Goal: Check status: Check status

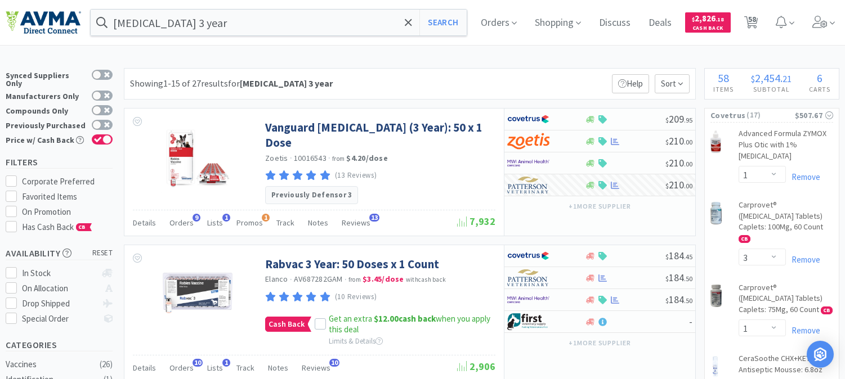
select select "1"
select select "3"
select select "1"
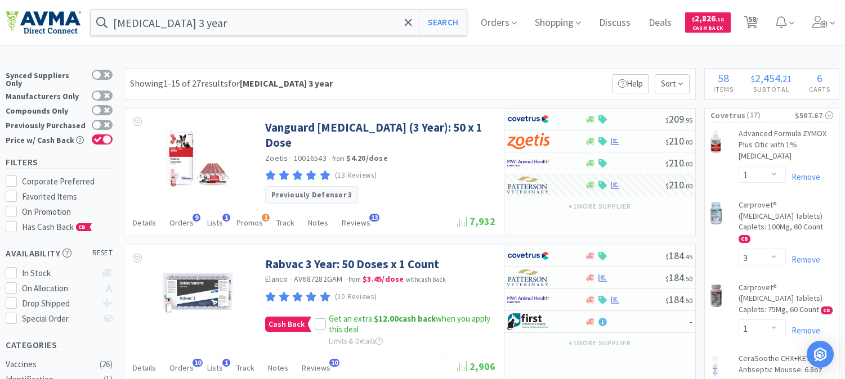
select select "5"
select select "1"
select select "2"
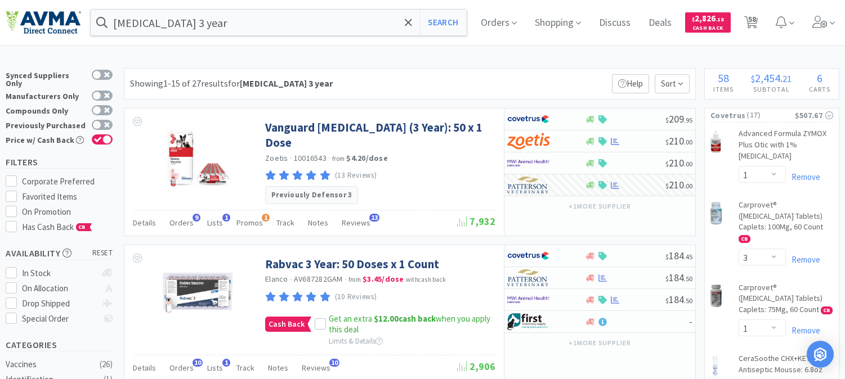
select select "3"
select select "2"
select select "1"
select select "2"
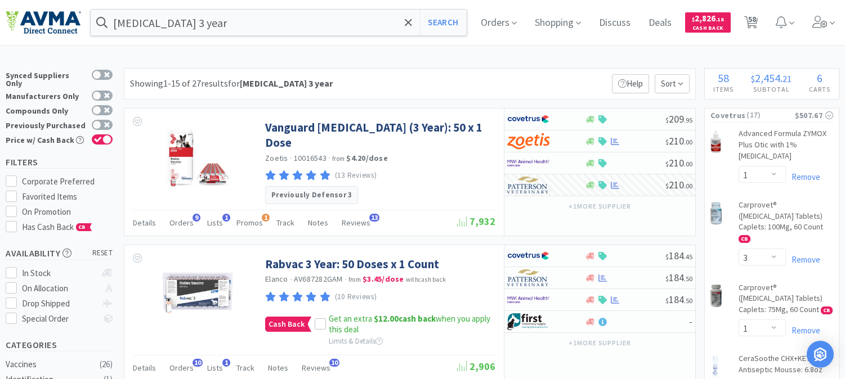
select select "2"
select select "1"
select select "2"
select select "4"
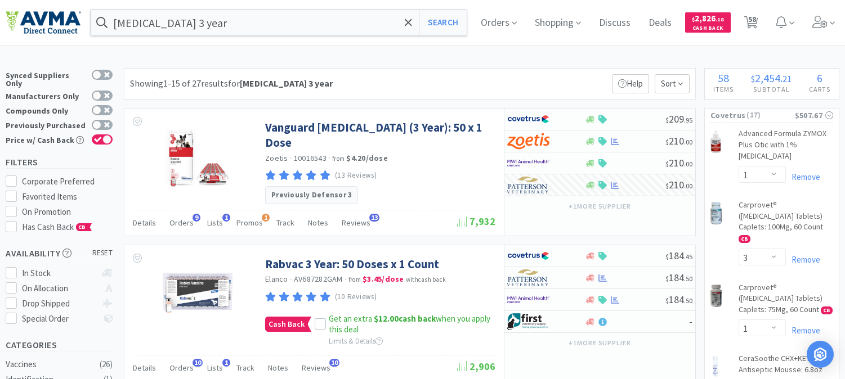
select select "1"
select select "2"
select select "4"
select select "1"
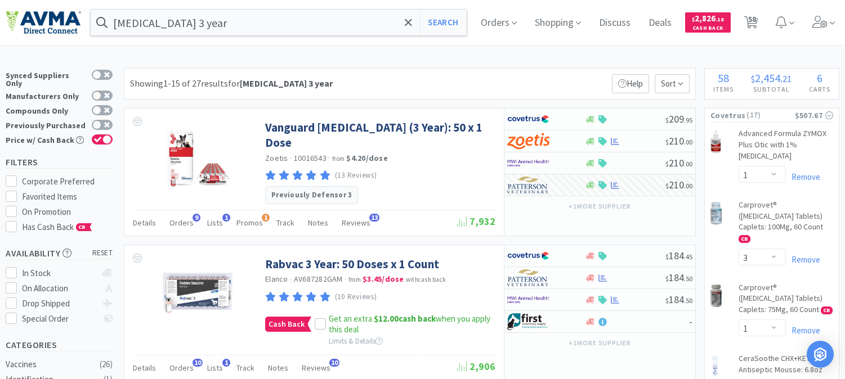
select select "1"
select select "2"
select select "1"
select select "3"
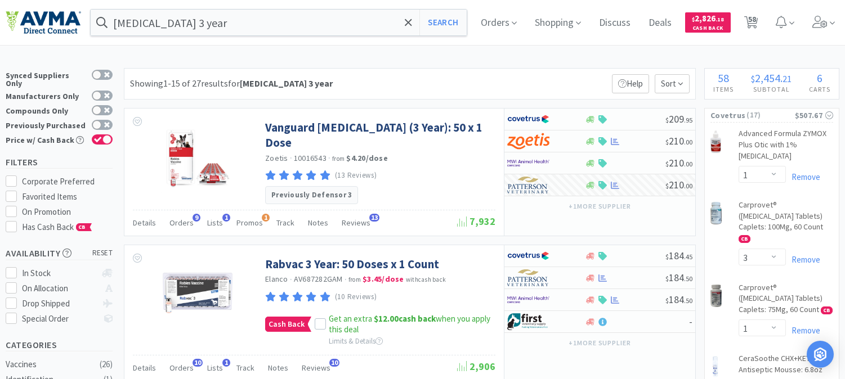
select select "1"
select select "5"
select select "2"
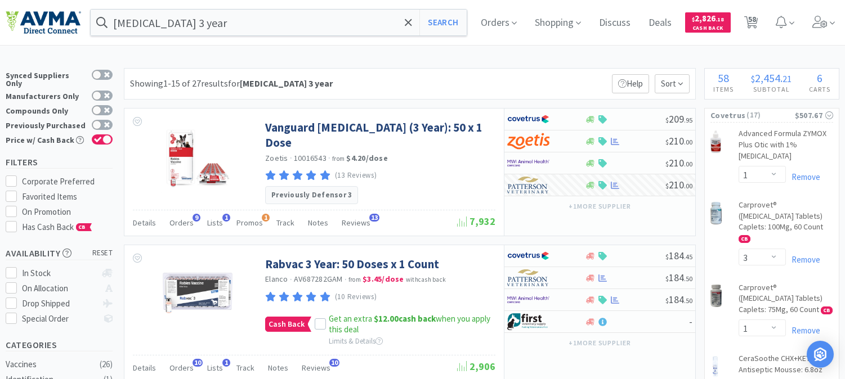
select select "1"
select select "2"
select select "1"
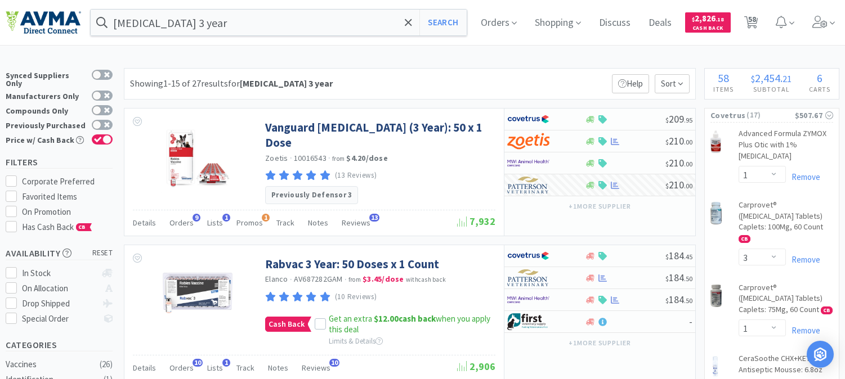
select select "1"
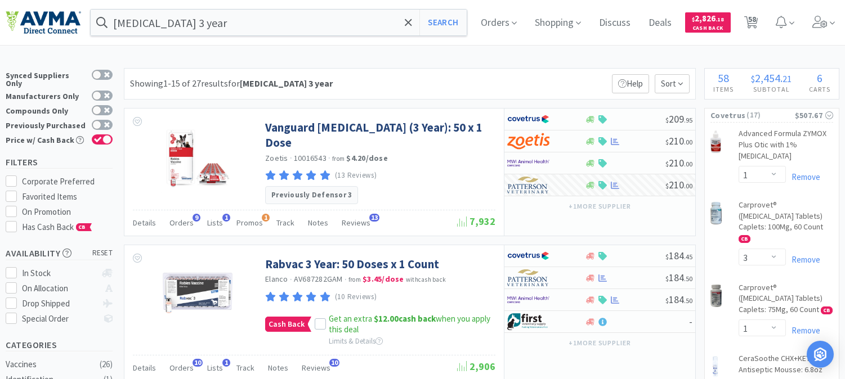
select select "1"
select select "6"
select select "1"
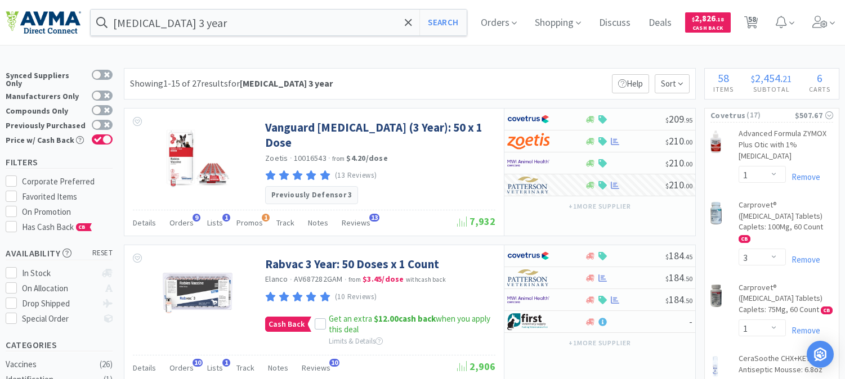
select select "2"
select select "1"
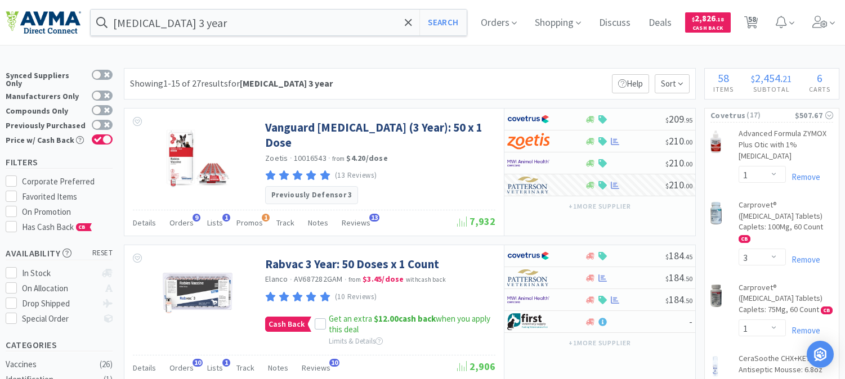
select select "1"
click at [194, 27] on input "[MEDICAL_DATA] 3 year" at bounding box center [279, 23] width 376 height 26
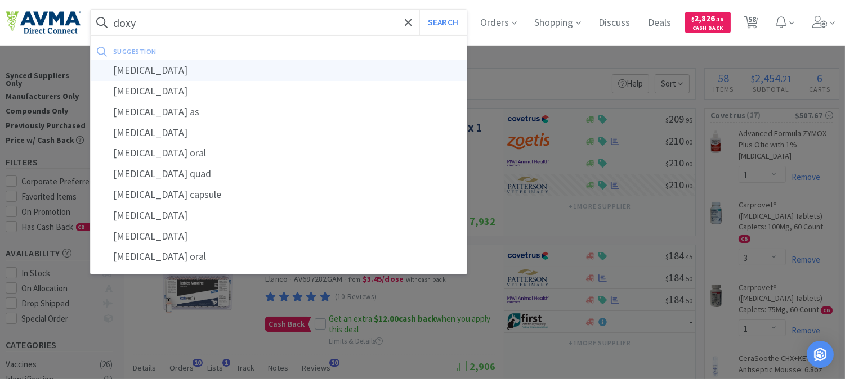
click at [141, 68] on div "[MEDICAL_DATA]" at bounding box center [279, 70] width 376 height 21
type input "[MEDICAL_DATA]"
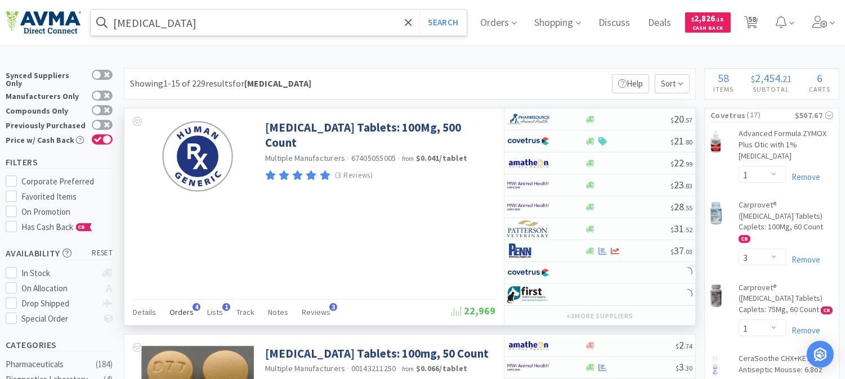
click at [185, 310] on span "Orders" at bounding box center [181, 312] width 24 height 10
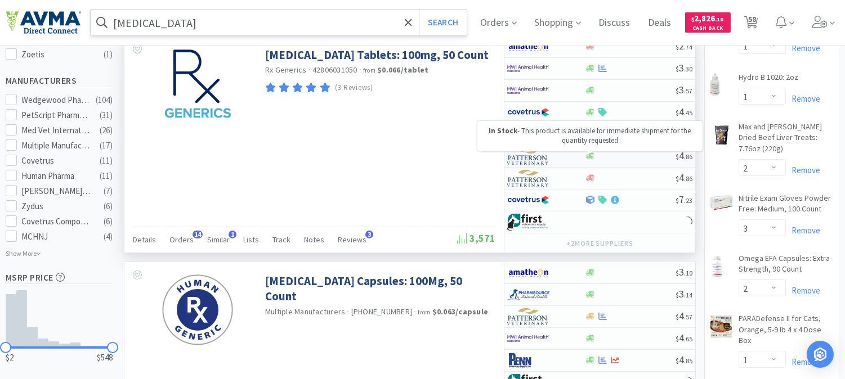
scroll to position [563, 0]
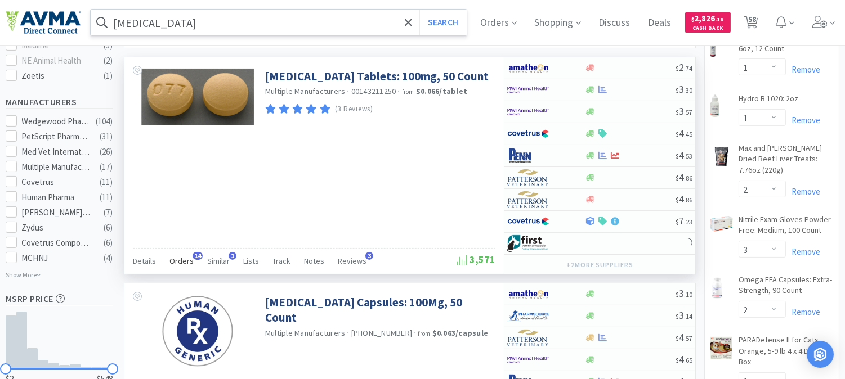
click at [188, 260] on span "Orders" at bounding box center [181, 261] width 24 height 10
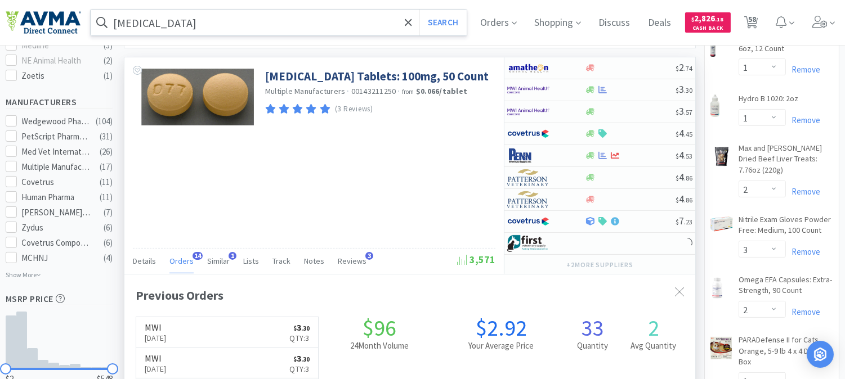
scroll to position [625, 0]
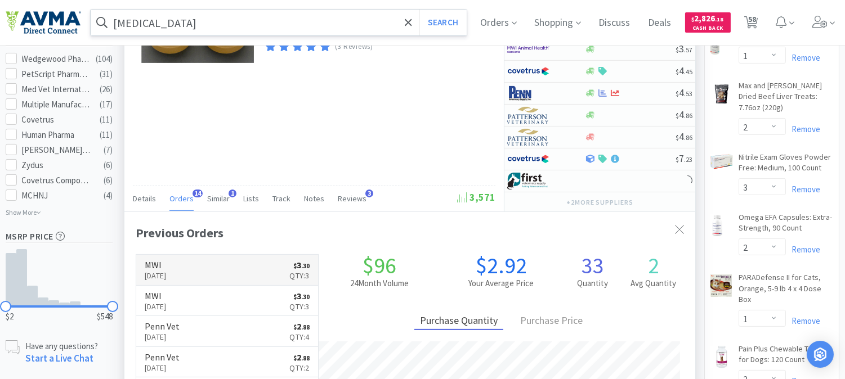
click at [158, 271] on p "[DATE]" at bounding box center [156, 276] width 22 height 12
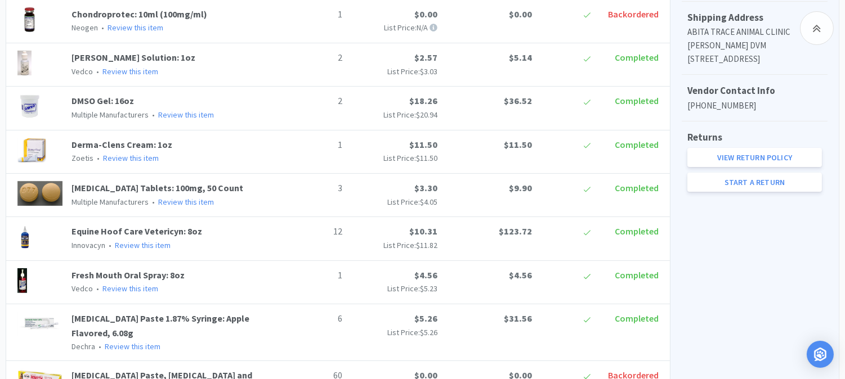
scroll to position [437, 0]
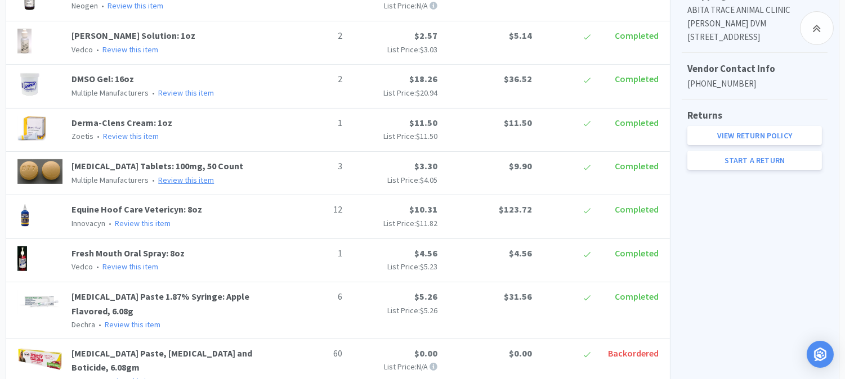
click at [192, 181] on link "Review this item" at bounding box center [186, 180] width 56 height 10
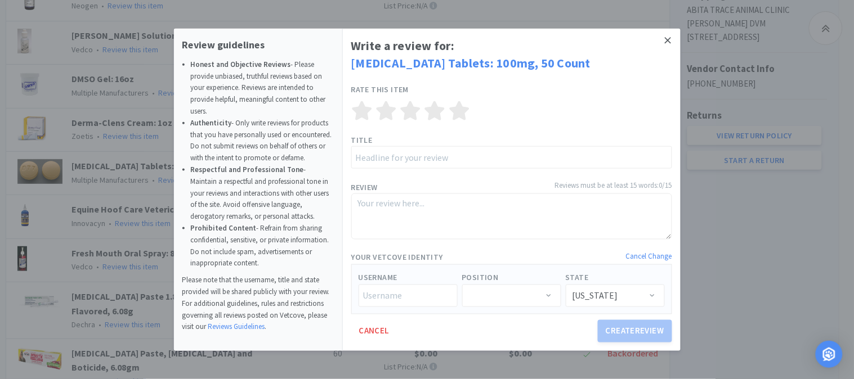
click at [666, 39] on icon at bounding box center [668, 40] width 6 height 6
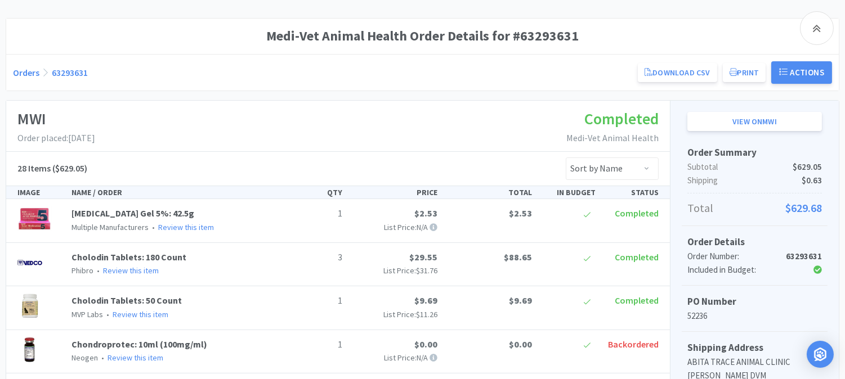
scroll to position [62, 0]
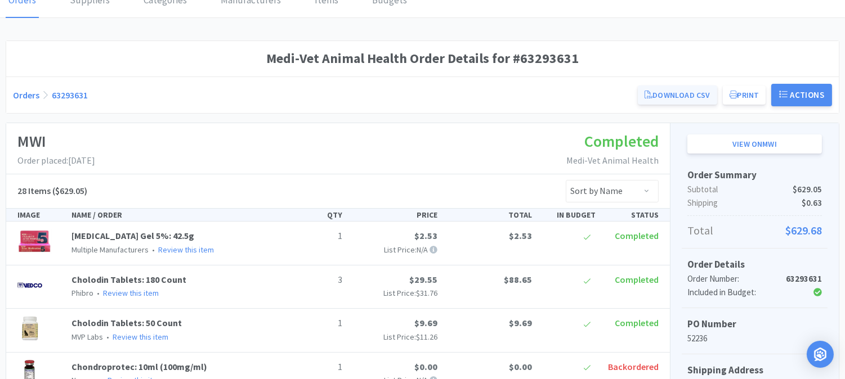
click at [684, 93] on link "Download CSV" at bounding box center [677, 95] width 79 height 19
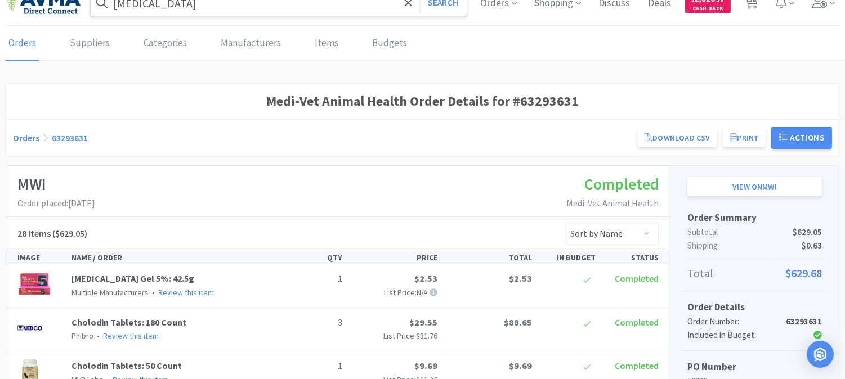
scroll to position [0, 0]
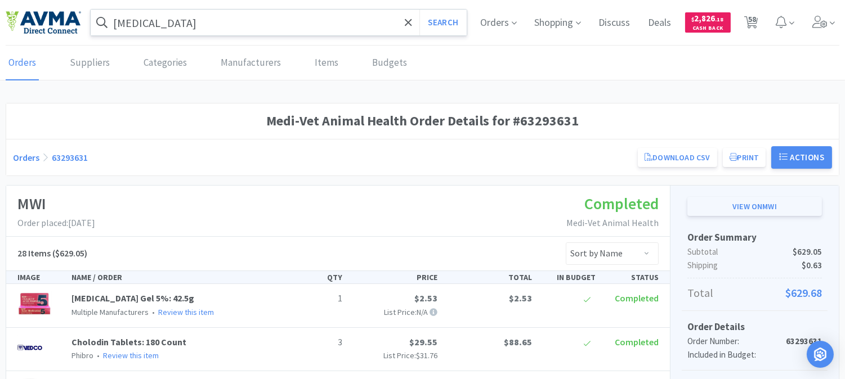
click at [750, 203] on link "View on MWI" at bounding box center [754, 206] width 135 height 19
